Goal: Find specific page/section: Find specific page/section

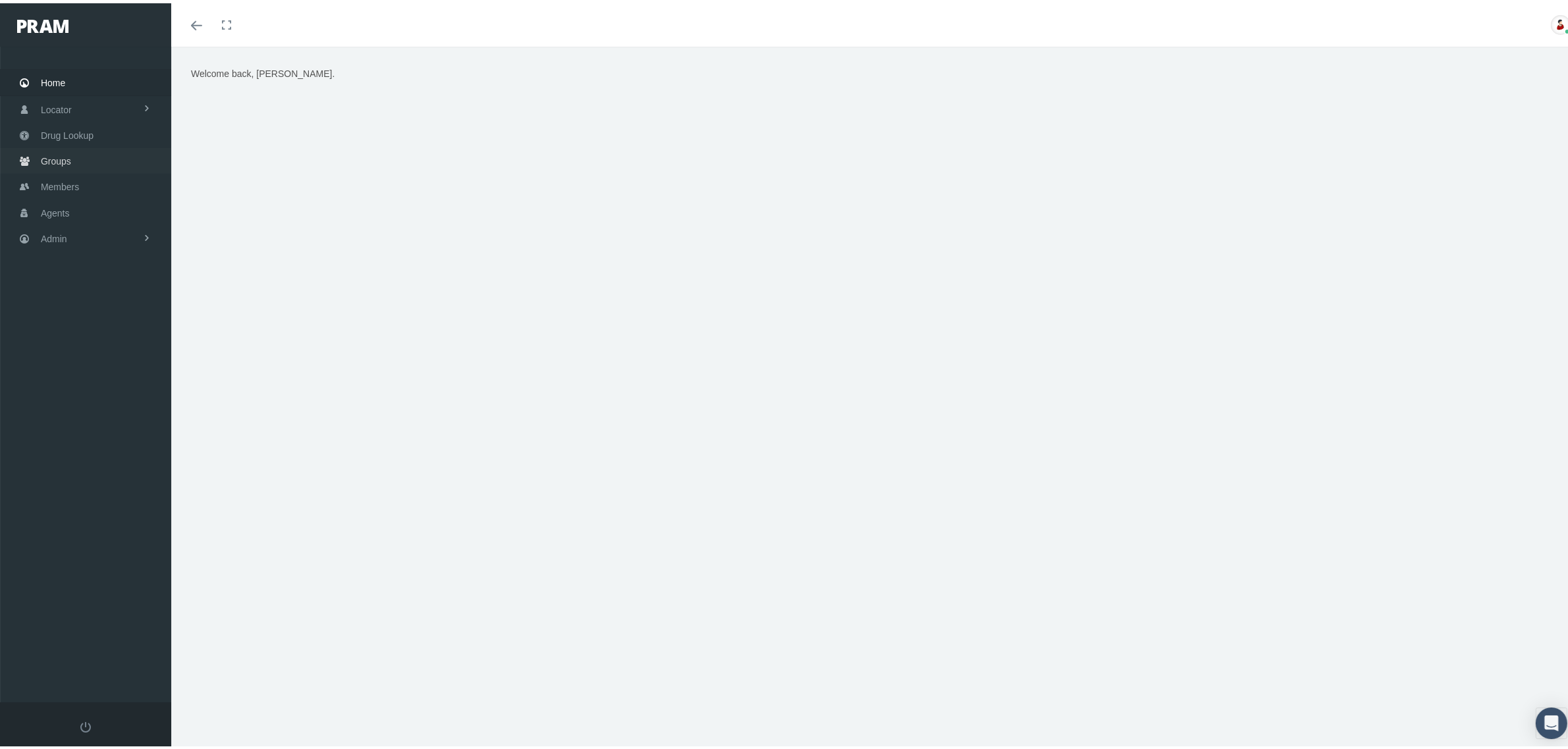
click at [68, 155] on span "Groups" at bounding box center [55, 158] width 30 height 25
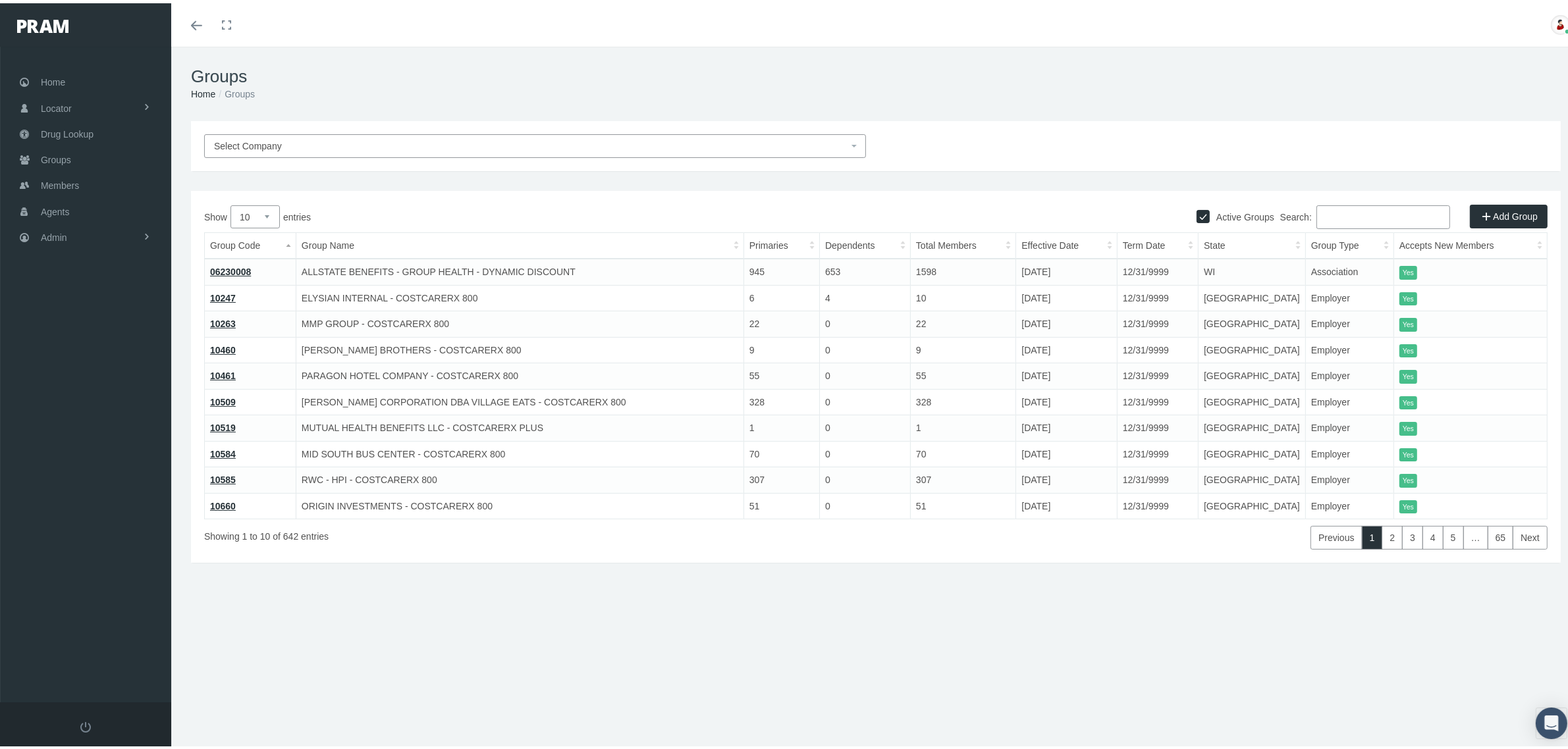
click at [1326, 216] on input "Search:" at bounding box center [1383, 214] width 133 height 24
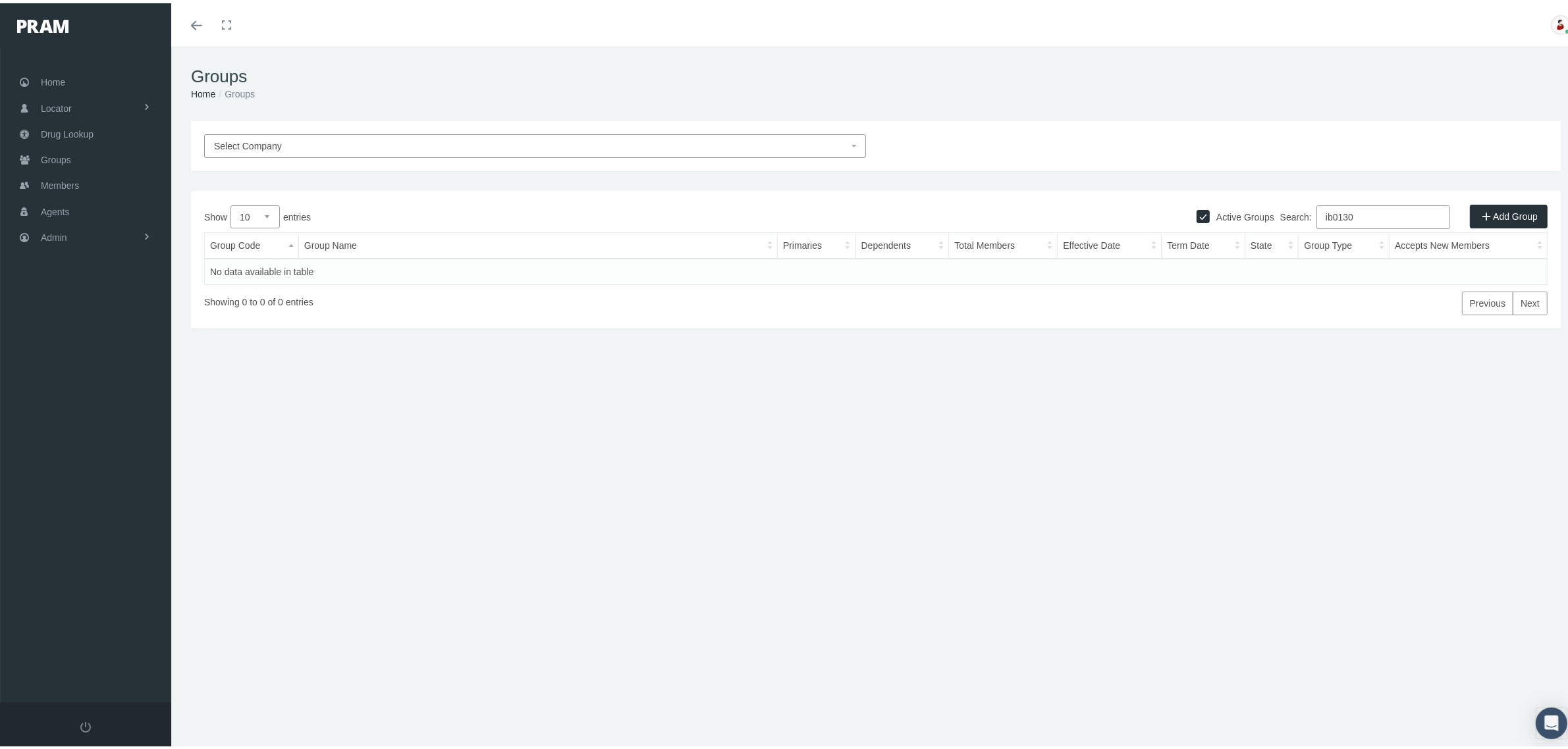
type input "ib0130"
click at [1227, 209] on label "Active Groups" at bounding box center [1242, 214] width 64 height 15
click at [1210, 209] on input "Active Groups" at bounding box center [1203, 212] width 13 height 13
checkbox input "false"
click at [230, 264] on link "!!!IB0130" at bounding box center [229, 268] width 39 height 11
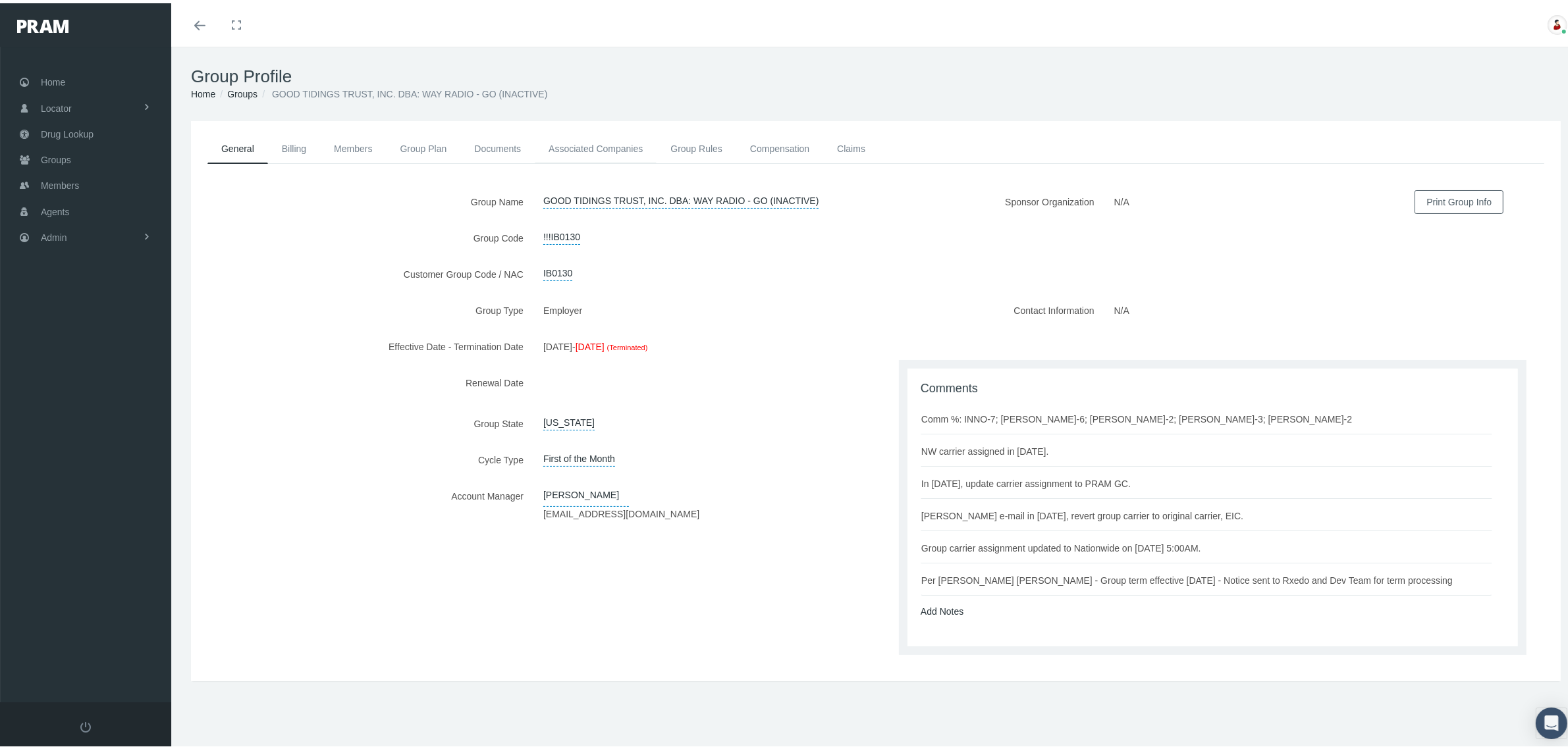
click at [626, 149] on link "Associated Companies" at bounding box center [595, 146] width 122 height 29
